Goal: Transaction & Acquisition: Purchase product/service

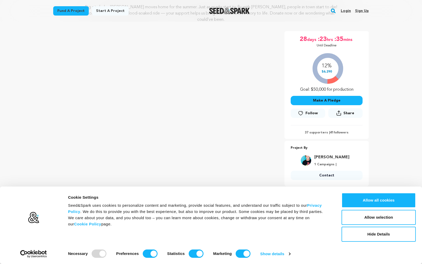
scroll to position [77, 0]
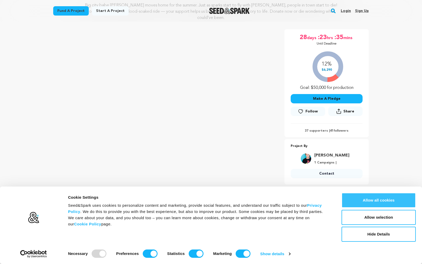
click at [385, 201] on button "Allow all cookies" at bounding box center [378, 200] width 74 height 15
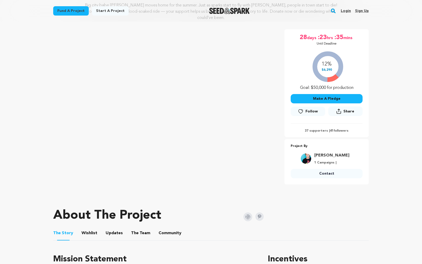
click at [333, 98] on button "Make A Pledge" at bounding box center [327, 98] width 72 height 9
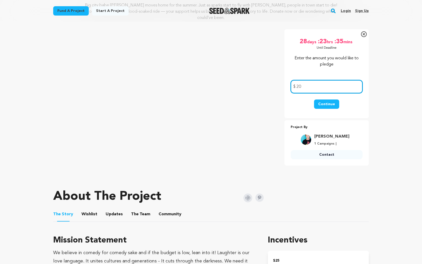
type input "20"
click at [328, 106] on button "Continue" at bounding box center [326, 104] width 25 height 9
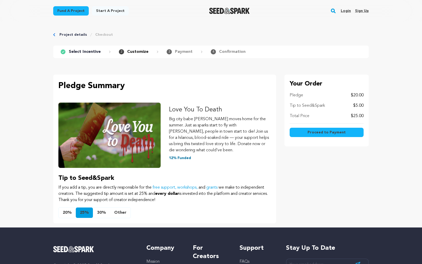
click at [118, 212] on button "Other" at bounding box center [120, 213] width 20 height 10
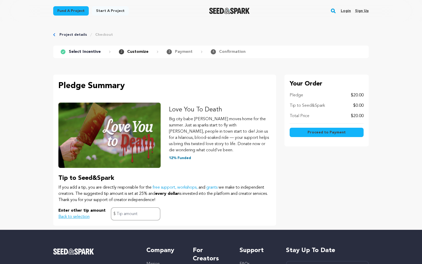
click at [337, 132] on span "Proceed to Payment" at bounding box center [326, 132] width 38 height 5
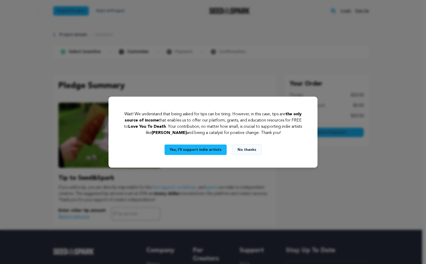
click at [249, 149] on button "No thanks" at bounding box center [247, 150] width 30 height 11
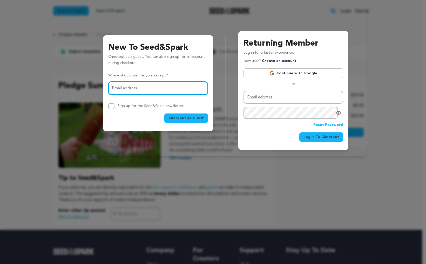
click at [152, 91] on input "Email address" at bounding box center [158, 88] width 100 height 13
type input "jred2255@gmail.com"
click at [184, 120] on span "Checkout As Guest" at bounding box center [185, 118] width 35 height 5
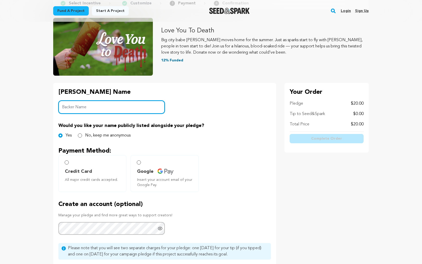
scroll to position [48, 0]
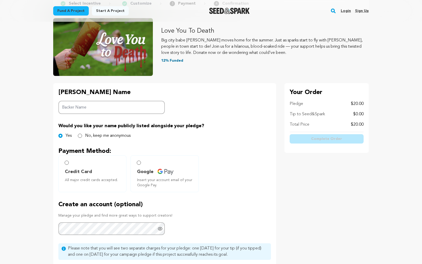
click at [99, 138] on label "No, keep me anonymous" at bounding box center [107, 136] width 45 height 6
click at [82, 138] on input "No, keep me anonymous" at bounding box center [80, 136] width 4 height 4
radio input "true"
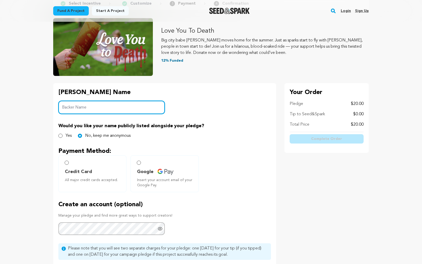
click at [84, 108] on input "Backer Name" at bounding box center [111, 107] width 106 height 13
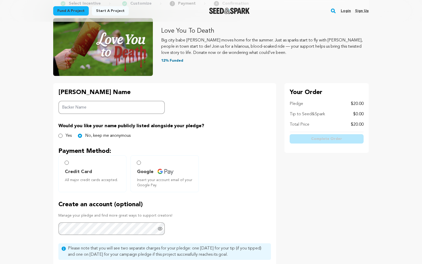
click at [218, 134] on div "Yes No, keep me anonymous" at bounding box center [164, 136] width 213 height 6
click at [87, 167] on label "Credit Card All major credit cards accepted." at bounding box center [92, 174] width 68 height 37
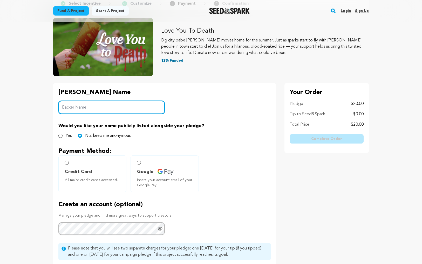
click at [101, 108] on input "Backer Name" at bounding box center [111, 107] width 106 height 13
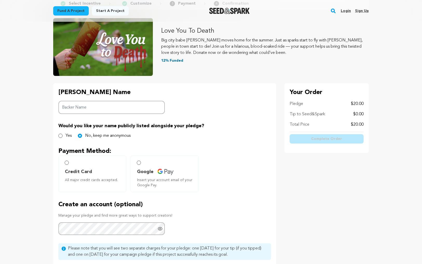
click at [298, 152] on div "Your Order Pledge $20.00 Tip to Seed&Spark $0.00 Total Price $20.00 Complete Or…" at bounding box center [326, 118] width 84 height 70
click at [72, 166] on label "Credit Card All major credit cards accepted." at bounding box center [92, 174] width 68 height 37
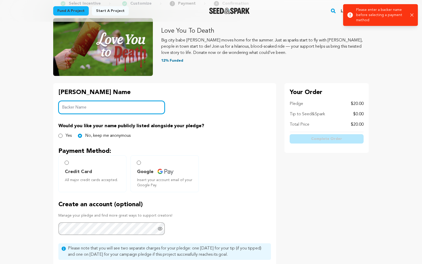
click at [112, 110] on input "Backer Name" at bounding box center [111, 107] width 106 height 13
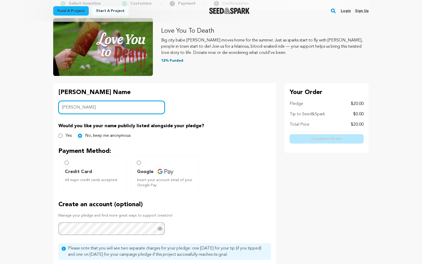
type input "J"
type input "Isla and June Redmond"
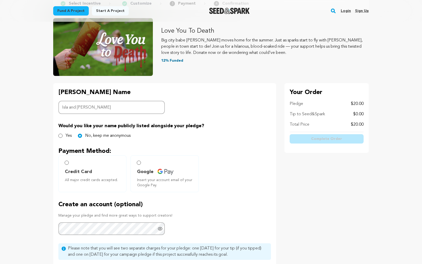
click at [66, 136] on label "Yes" at bounding box center [69, 136] width 6 height 6
click at [63, 136] on input "Yes" at bounding box center [60, 136] width 4 height 4
radio input "true"
click at [98, 179] on span "All major credit cards accepted." at bounding box center [93, 180] width 57 height 5
radio input "true"
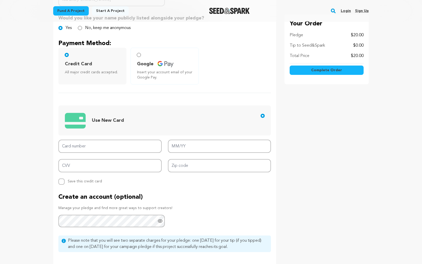
scroll to position [180, 0]
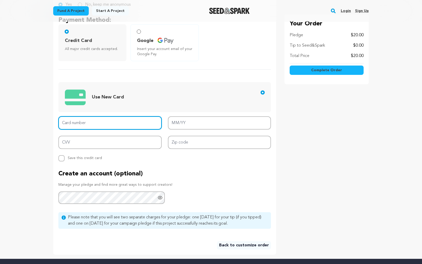
click at [114, 125] on input "Card number" at bounding box center [109, 123] width 103 height 13
type input "4147 4002 5950 0369"
type input "04/29"
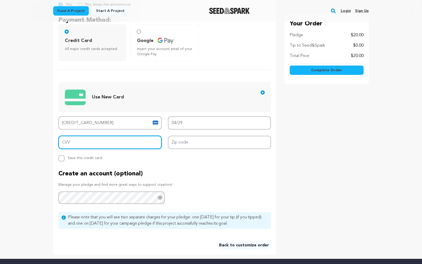
click at [115, 145] on input "CVV" at bounding box center [109, 142] width 103 height 13
type input "934"
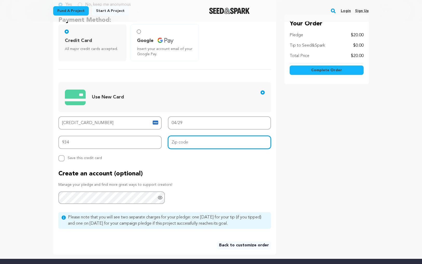
click at [227, 144] on input "Zip code" at bounding box center [219, 142] width 103 height 13
type input "55364"
click at [19, 160] on main "Fund a project Start a project Search Login Sign up Start a project" at bounding box center [211, 106] width 422 height 572
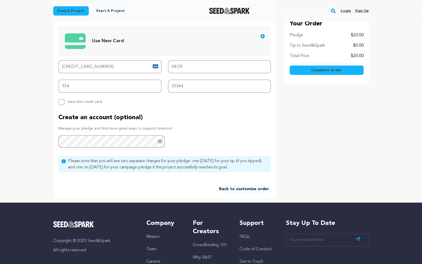
scroll to position [286, 0]
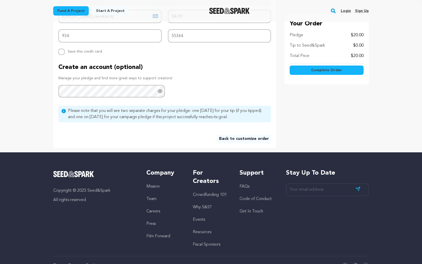
click at [337, 71] on span "Complete Order" at bounding box center [326, 70] width 31 height 5
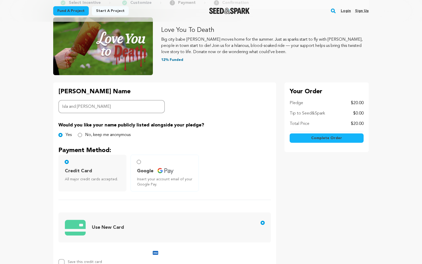
scroll to position [47, 0]
